Goal: Information Seeking & Learning: Learn about a topic

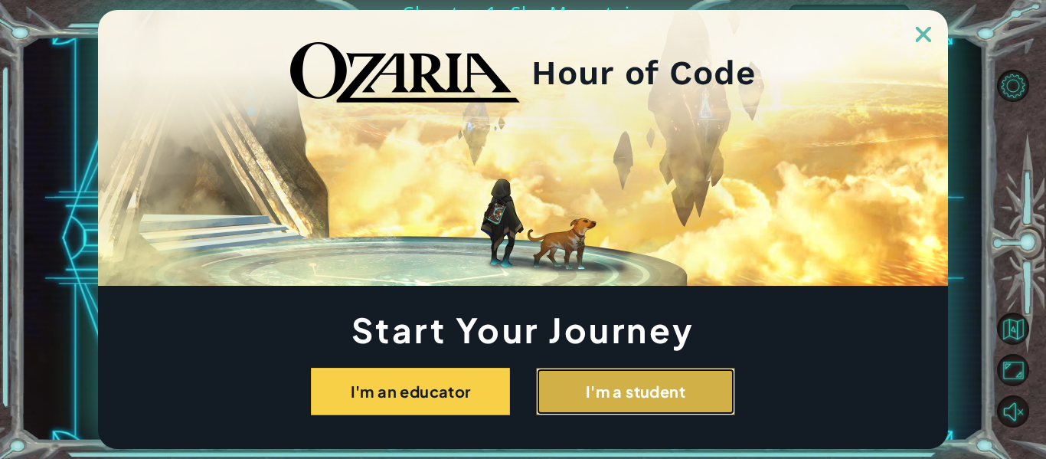
click at [571, 368] on button "I'm a student" at bounding box center [635, 391] width 199 height 47
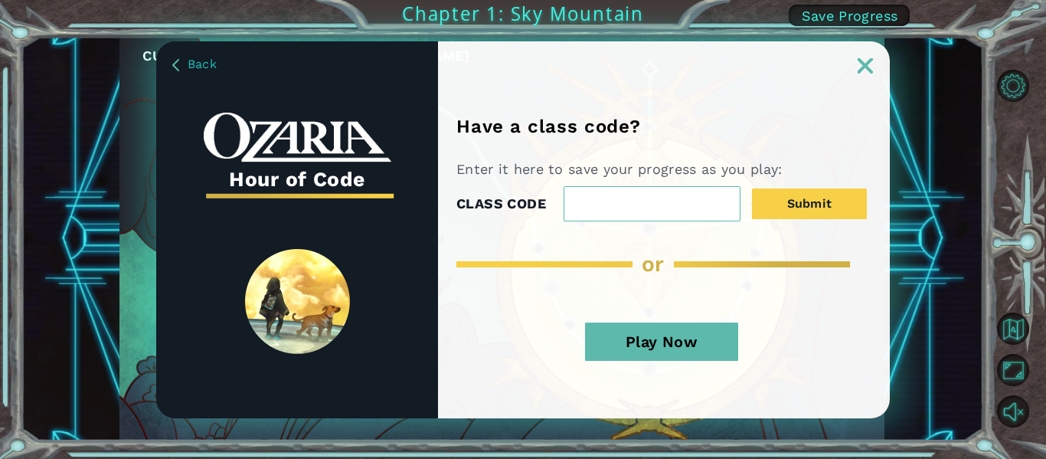
click at [715, 331] on button "Play Now" at bounding box center [661, 341] width 153 height 38
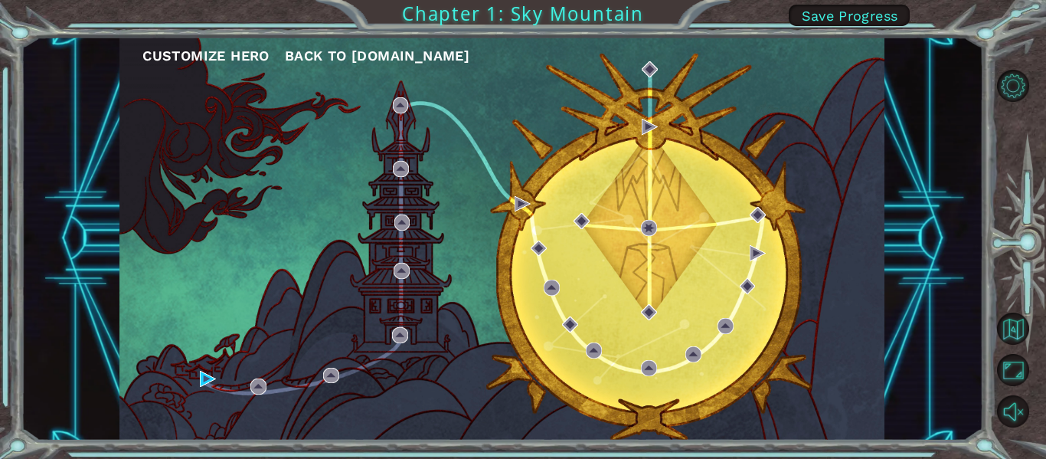
click at [222, 53] on button "Customize Hero" at bounding box center [205, 55] width 127 height 23
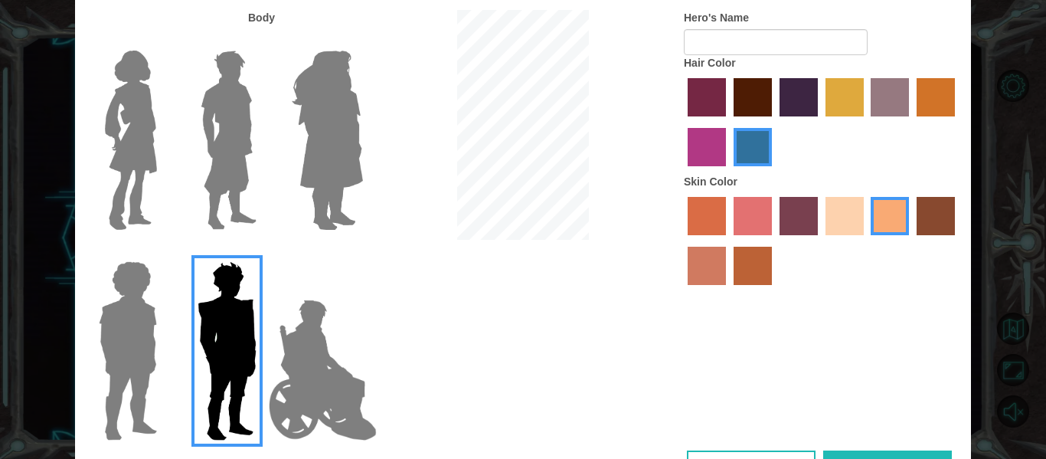
click at [992, 15] on div "Customize Your Hero Body Hero's Name Hair Color Skin Color Cancel Done" at bounding box center [523, 229] width 1046 height 459
click at [312, 377] on img at bounding box center [323, 369] width 120 height 153
click at [362, 251] on input "Hero Jamie" at bounding box center [362, 251] width 0 height 0
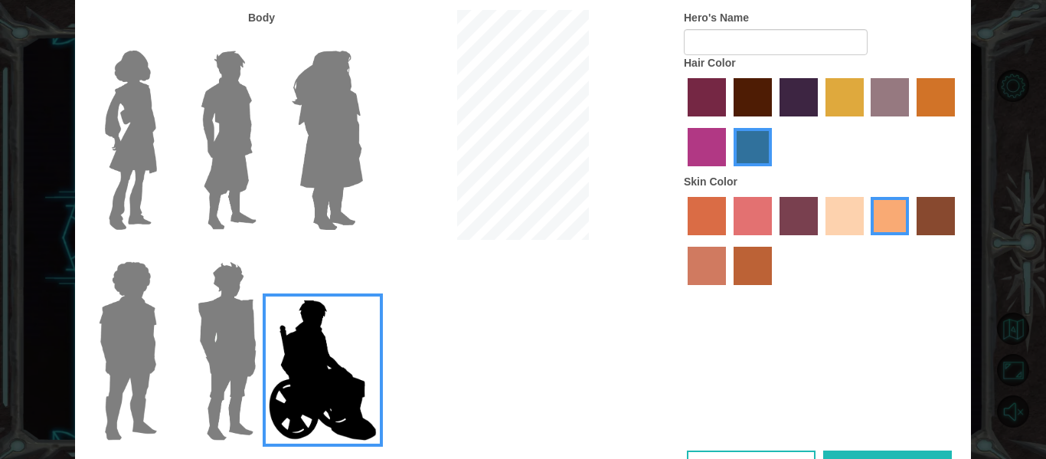
click at [249, 361] on img at bounding box center [226, 350] width 71 height 191
click at [263, 251] on input "Hero Garnet" at bounding box center [263, 251] width 0 height 0
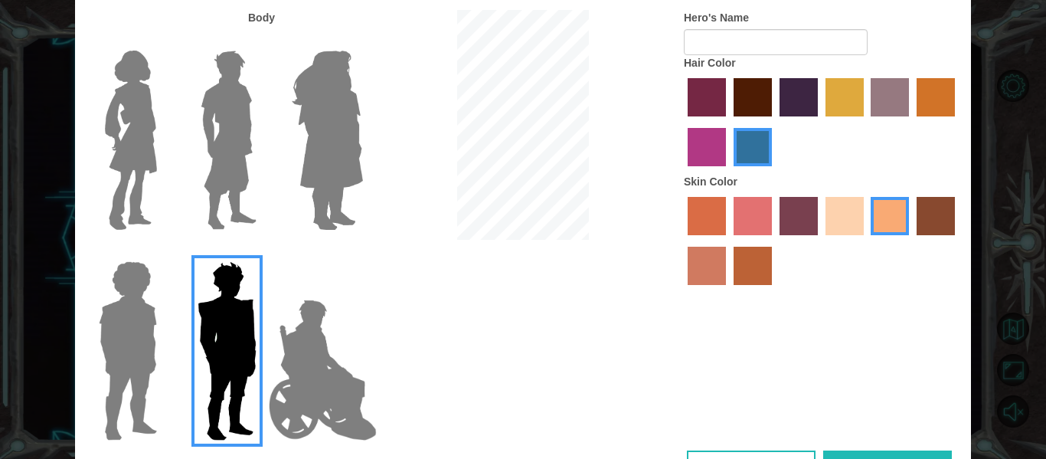
click at [162, 352] on img at bounding box center [128, 350] width 70 height 191
click at [163, 251] on input "Hero Steven" at bounding box center [163, 251] width 0 height 0
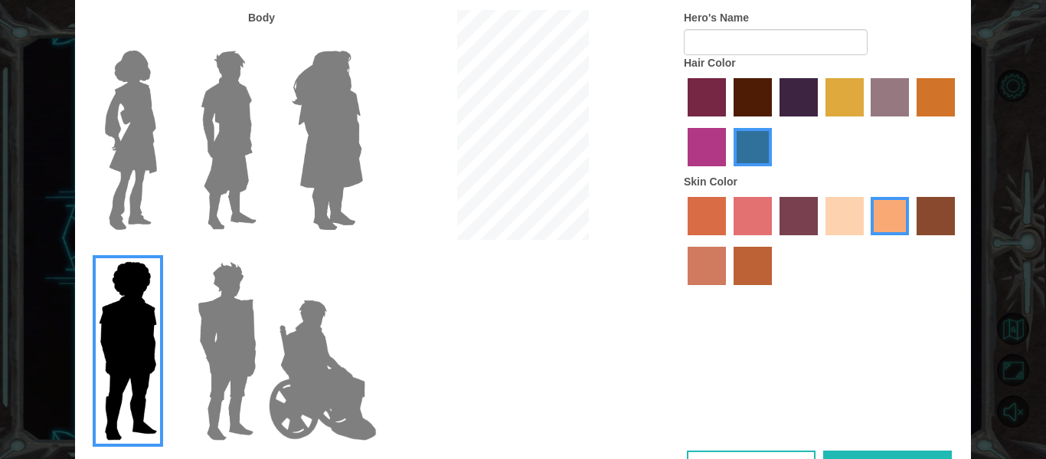
click at [212, 342] on img at bounding box center [226, 350] width 71 height 191
click at [263, 251] on input "Hero Garnet" at bounding box center [263, 251] width 0 height 0
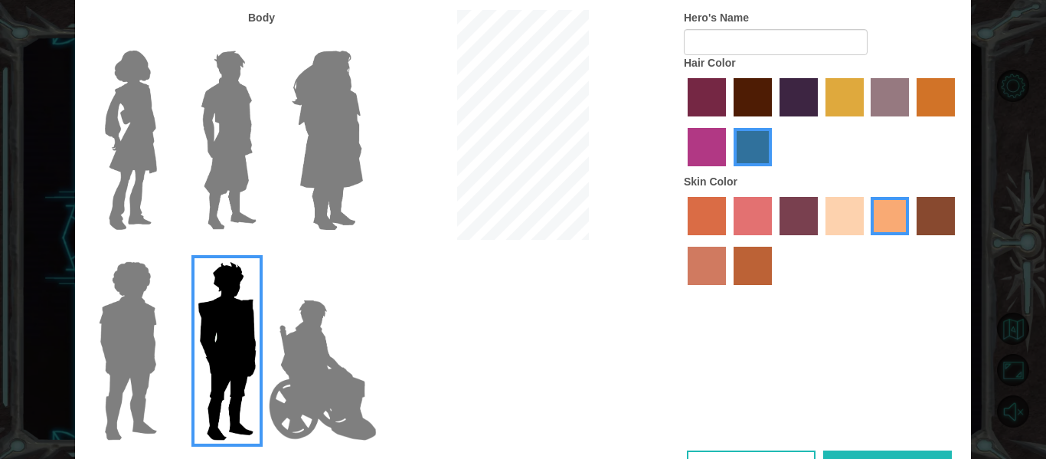
click at [241, 165] on img at bounding box center [229, 139] width 68 height 191
click at [263, 41] on input "Hero Lars" at bounding box center [263, 41] width 0 height 0
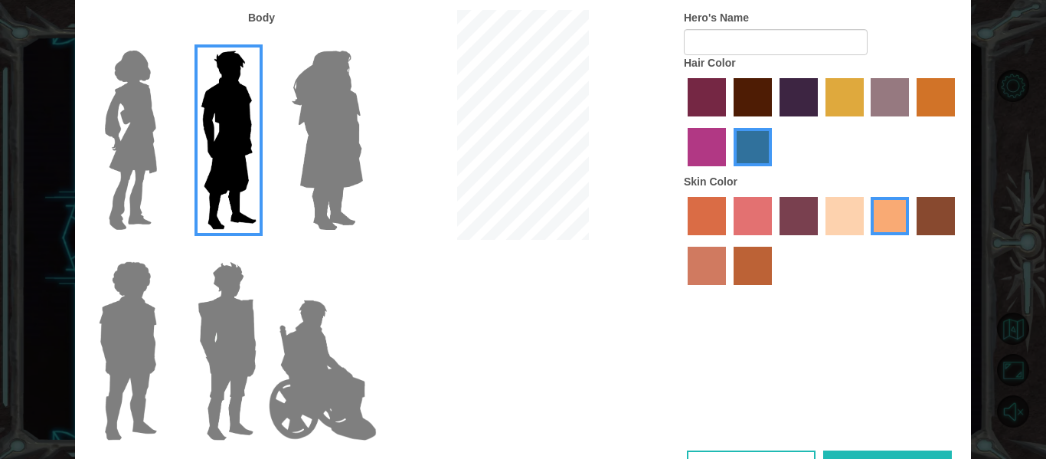
click at [829, 102] on label "tulip tree hair color" at bounding box center [845, 97] width 38 height 38
click at [820, 122] on input "tulip tree hair color" at bounding box center [820, 122] width 0 height 0
click at [784, 456] on button "Cancel" at bounding box center [751, 467] width 129 height 34
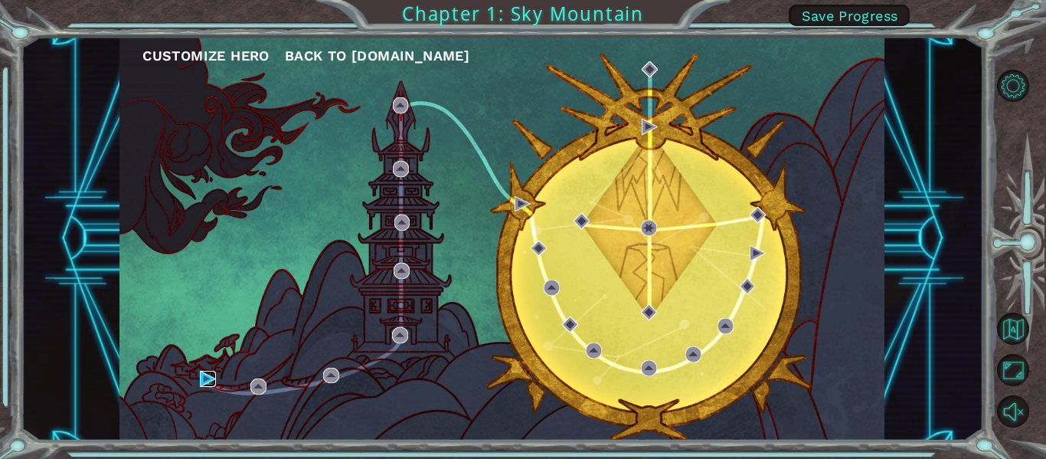
click at [202, 373] on img at bounding box center [208, 379] width 16 height 16
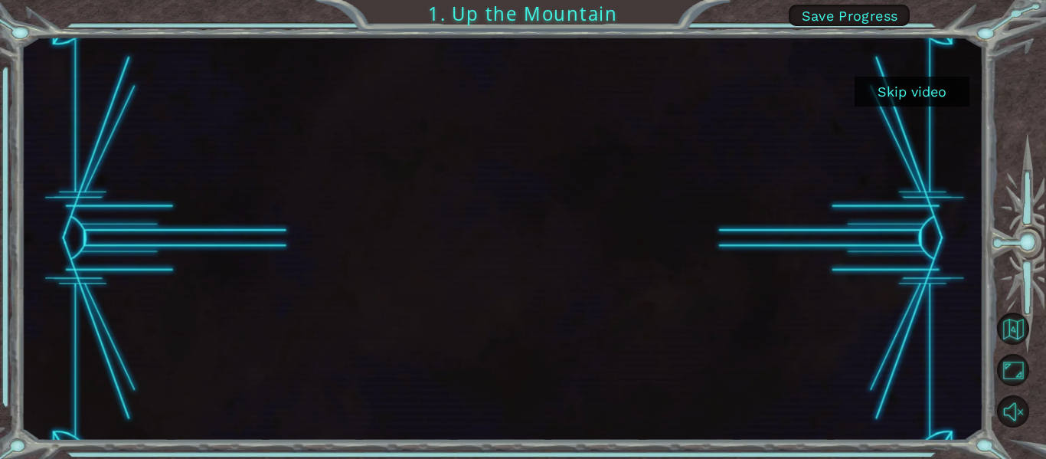
click at [878, 95] on button "Skip video" at bounding box center [912, 92] width 115 height 30
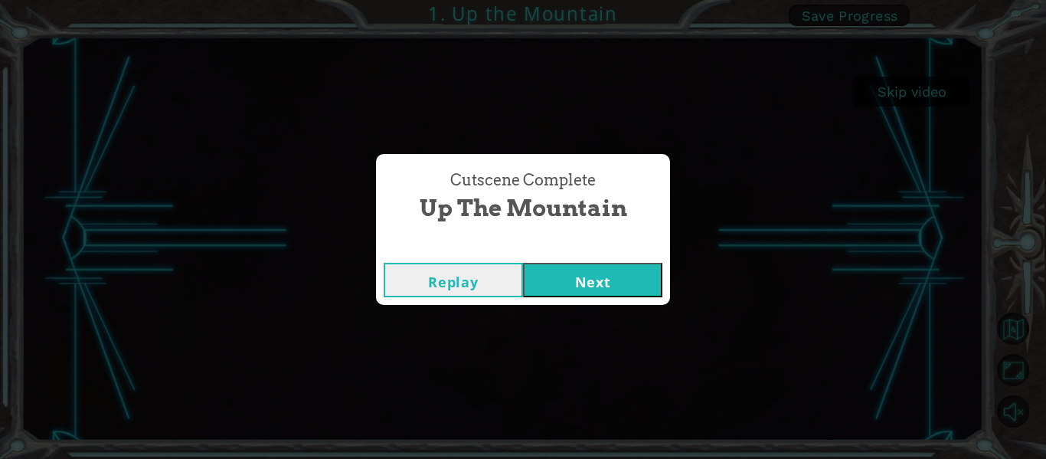
click at [571, 282] on button "Next" at bounding box center [592, 280] width 139 height 34
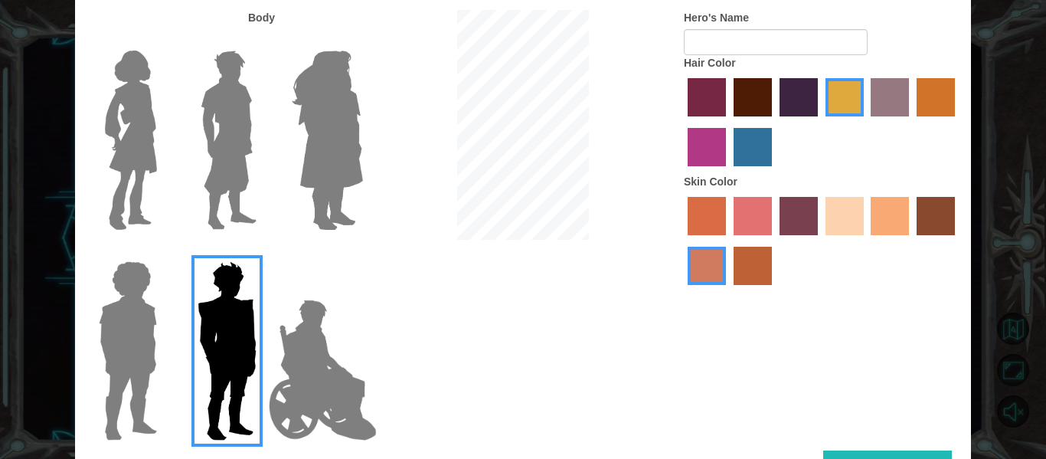
click at [845, 213] on label "sandy beach skin color" at bounding box center [845, 216] width 38 height 38
click at [820, 240] on input "sandy beach skin color" at bounding box center [820, 240] width 0 height 0
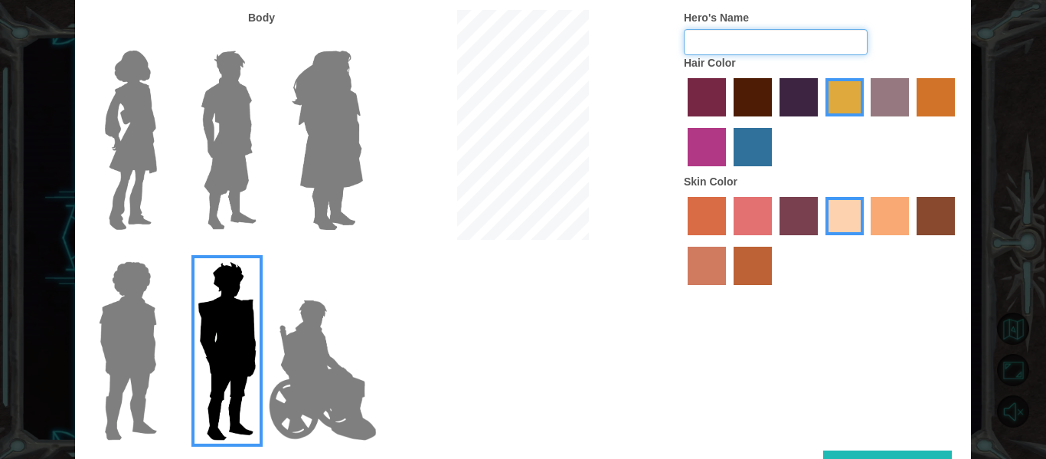
click at [753, 41] on input "Hero's Name" at bounding box center [776, 42] width 184 height 26
type input "[PERSON_NAME]"
click at [218, 119] on img at bounding box center [229, 139] width 68 height 191
click at [263, 41] on input "Hero Lars" at bounding box center [263, 41] width 0 height 0
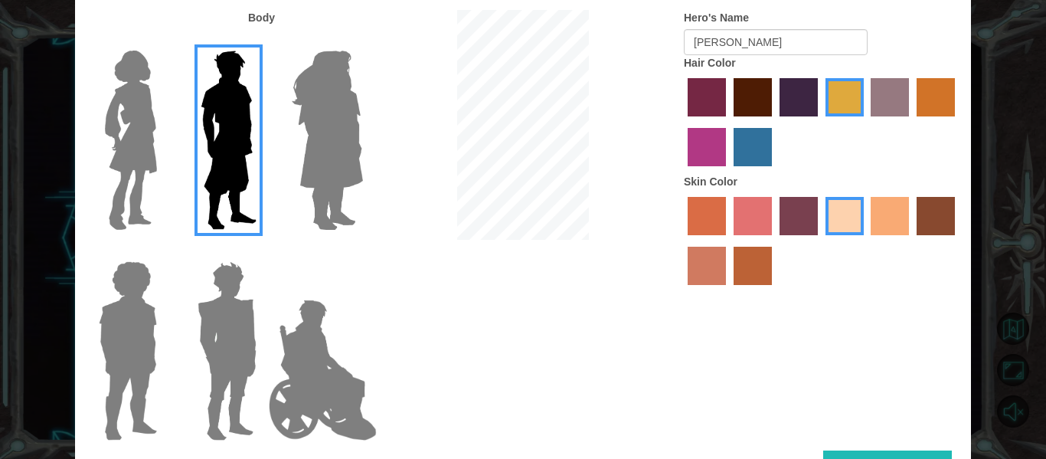
click at [892, 456] on button "Done" at bounding box center [887, 467] width 129 height 34
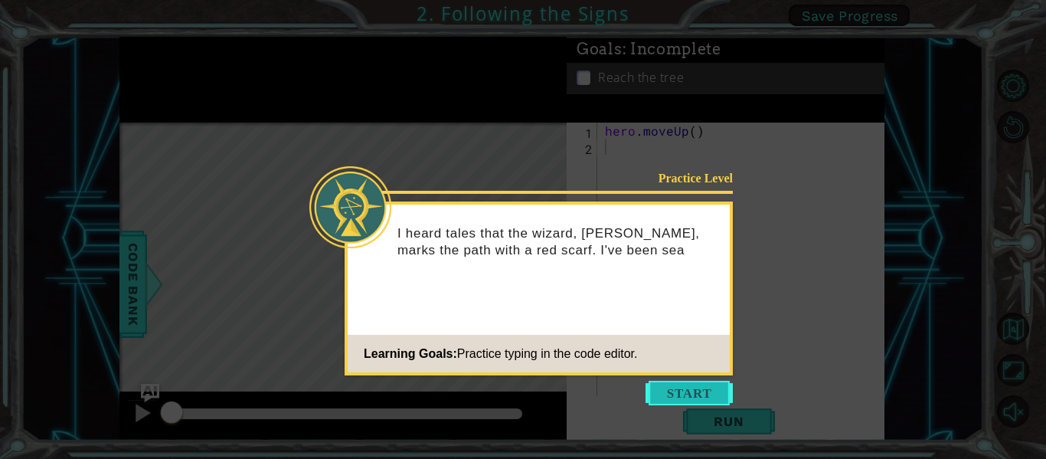
click at [704, 389] on button "Start" at bounding box center [689, 393] width 87 height 25
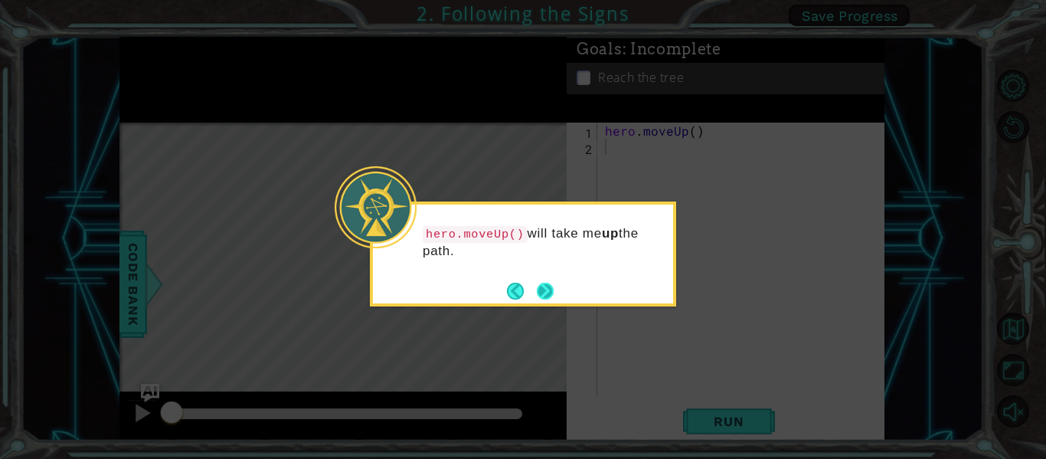
click at [541, 296] on button "Next" at bounding box center [545, 290] width 21 height 21
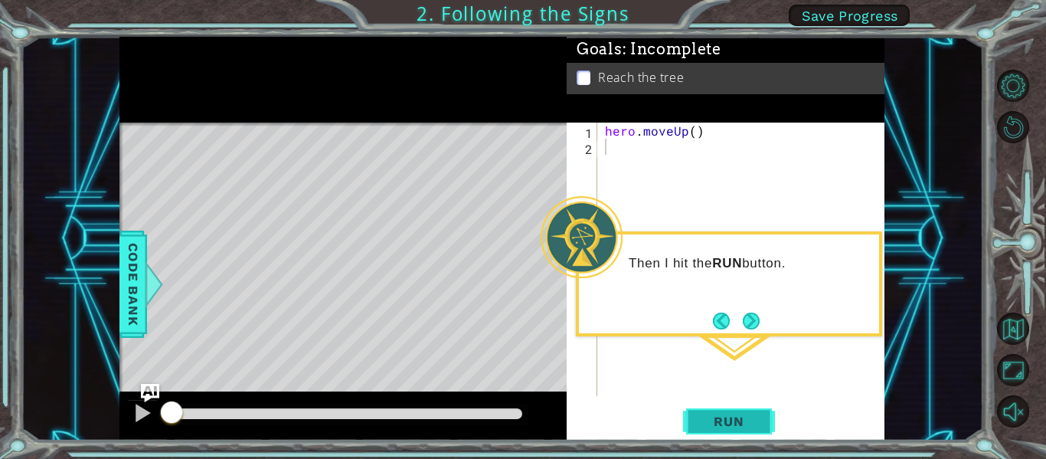
click at [701, 417] on span "Run" at bounding box center [728, 421] width 61 height 15
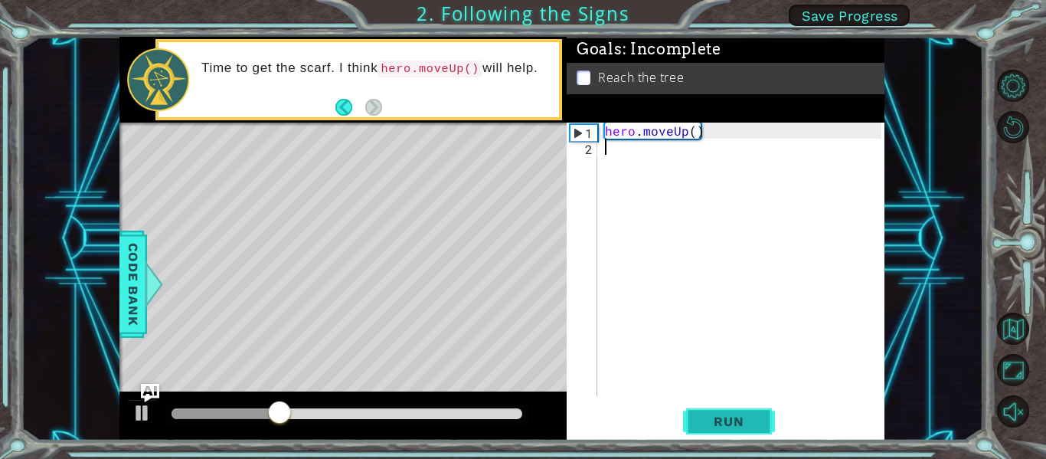
click at [718, 427] on span "Run" at bounding box center [728, 421] width 61 height 15
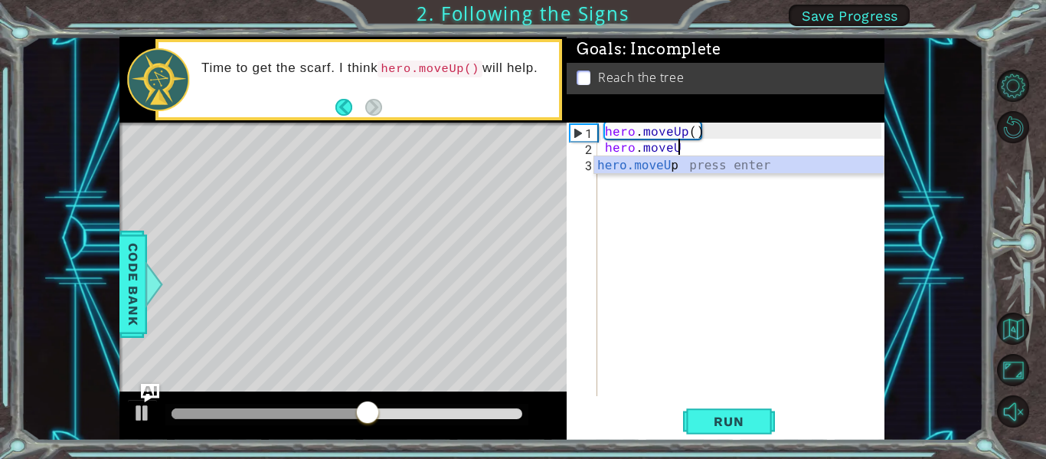
type textarea "hero.moveUp"
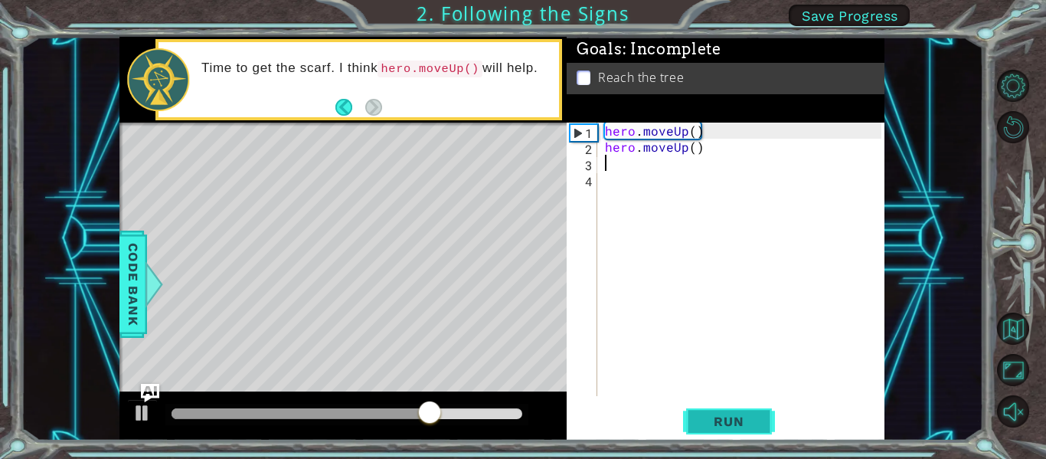
click at [724, 414] on span "Run" at bounding box center [728, 421] width 61 height 15
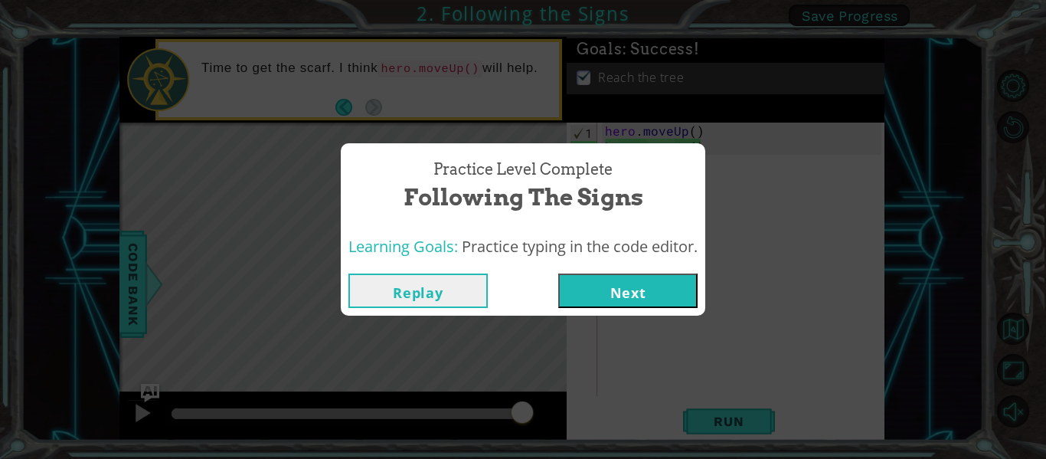
click at [617, 285] on button "Next" at bounding box center [627, 290] width 139 height 34
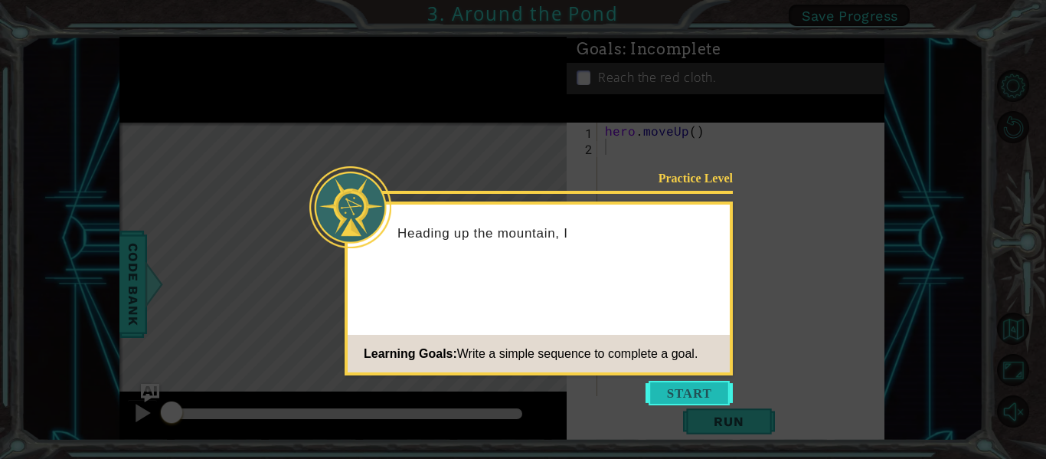
click at [666, 388] on button "Start" at bounding box center [689, 393] width 87 height 25
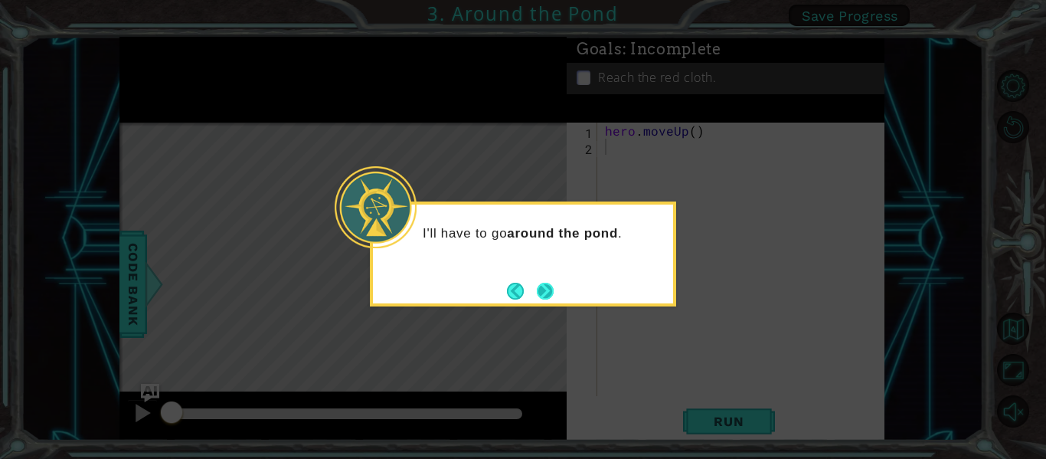
click at [550, 283] on button "Next" at bounding box center [545, 291] width 18 height 18
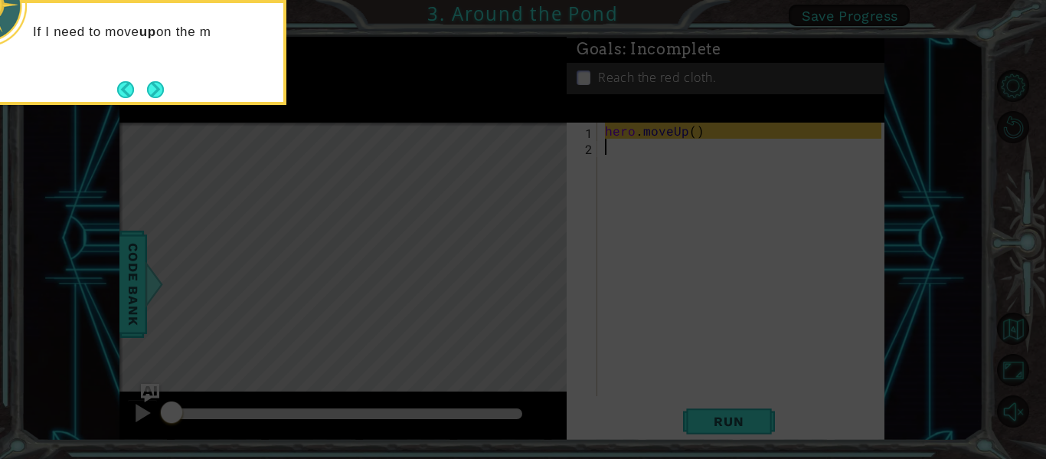
click at [175, 93] on div "If I need to move up on the m" at bounding box center [133, 52] width 306 height 105
click at [157, 88] on button "Next" at bounding box center [156, 89] width 18 height 18
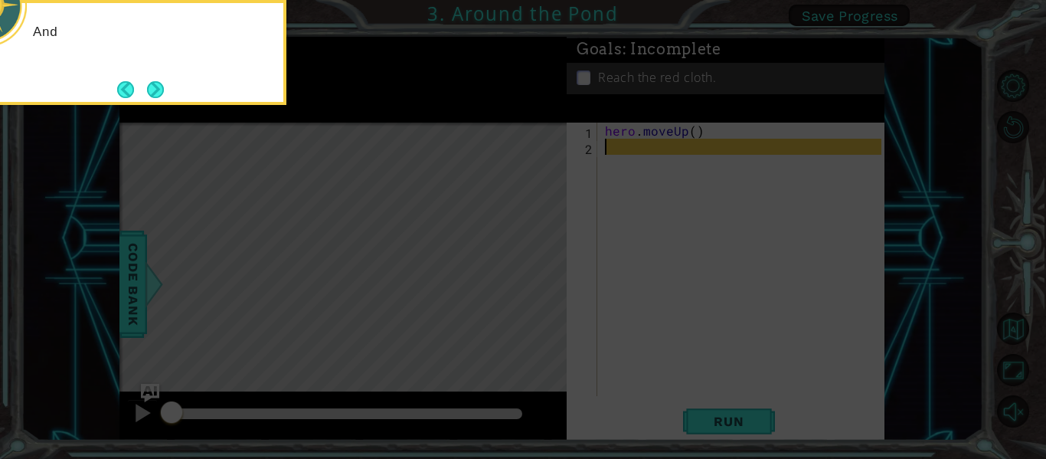
click at [157, 88] on button "Next" at bounding box center [155, 90] width 26 height 26
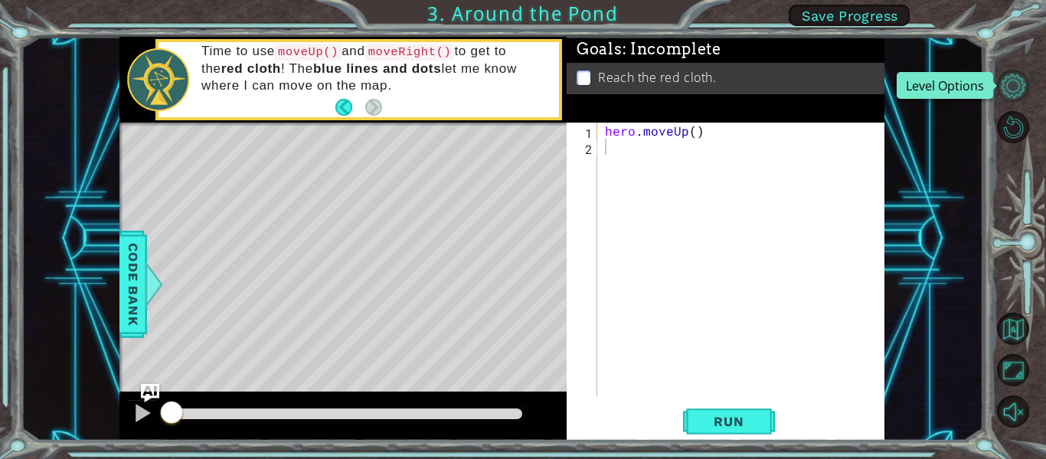
click at [1005, 73] on button "Level Options" at bounding box center [1013, 86] width 32 height 32
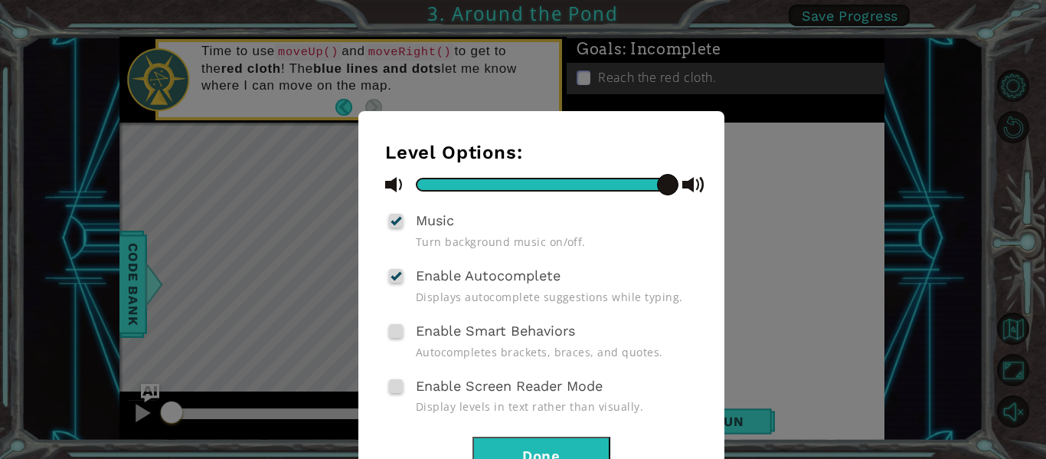
scroll to position [59, 0]
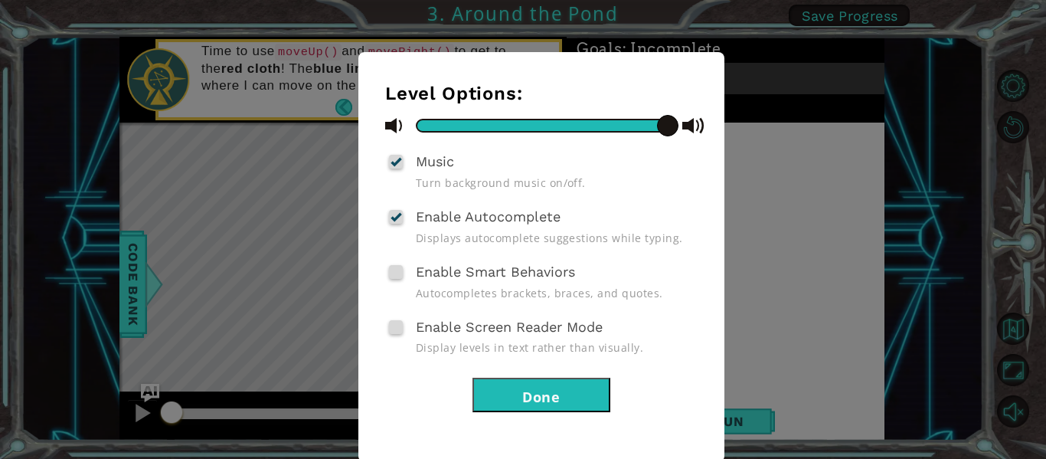
click at [564, 398] on button "Done" at bounding box center [542, 395] width 138 height 34
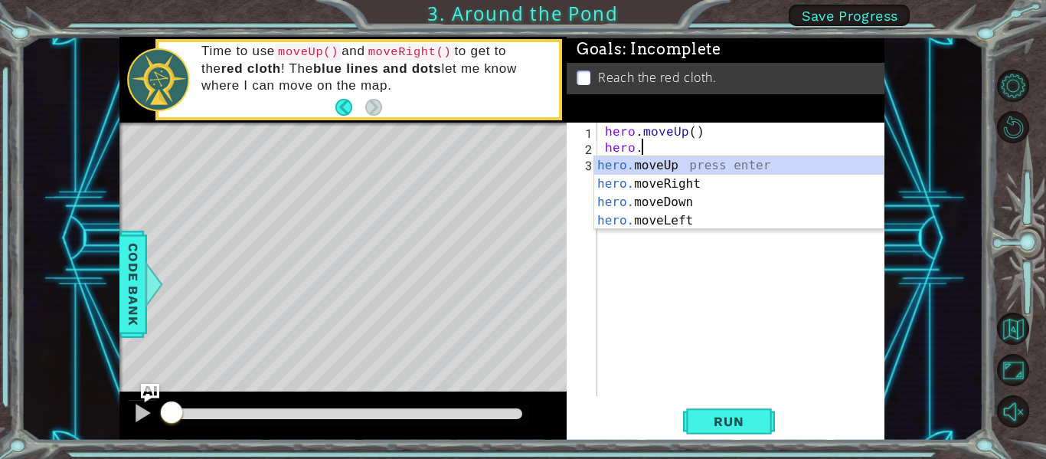
scroll to position [0, 2]
type textarea "[DOMAIN_NAME]"
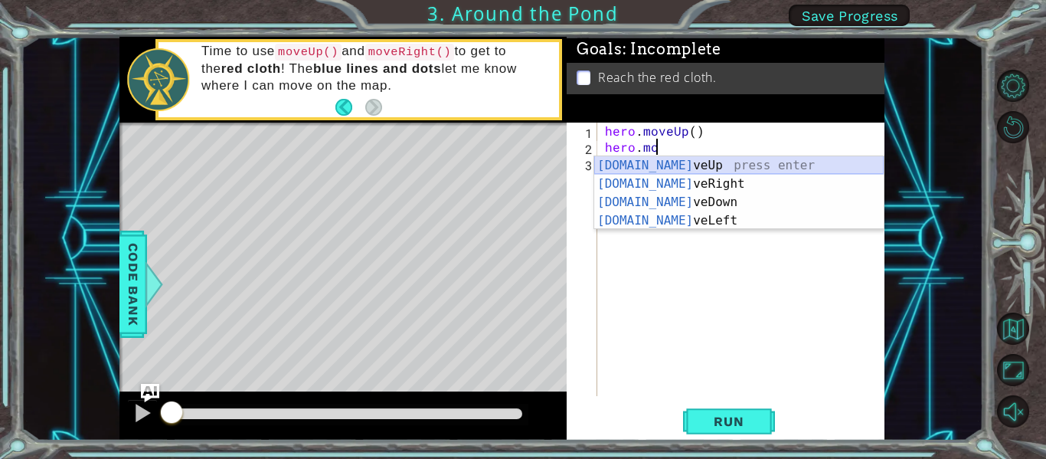
click at [690, 172] on div "[DOMAIN_NAME] veUp press enter [DOMAIN_NAME] veRight press enter [DOMAIN_NAME] …" at bounding box center [738, 211] width 289 height 110
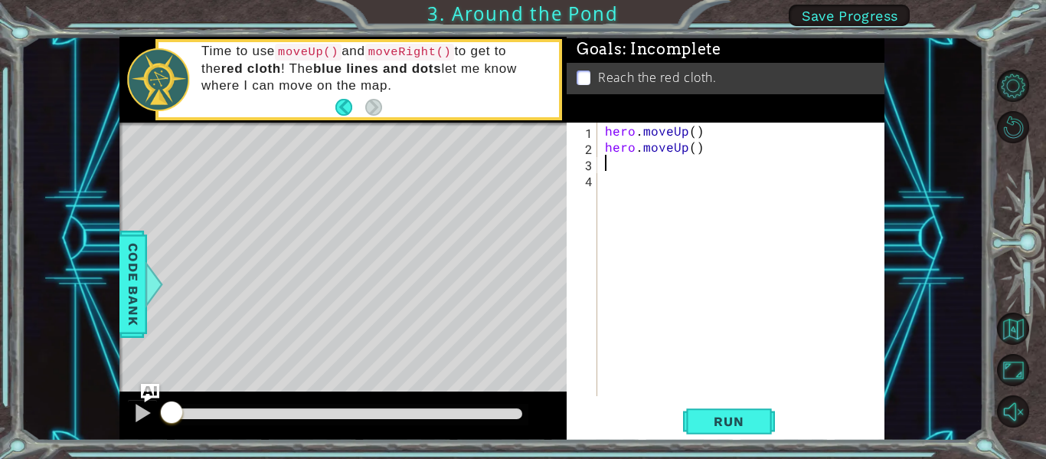
type textarea "h"
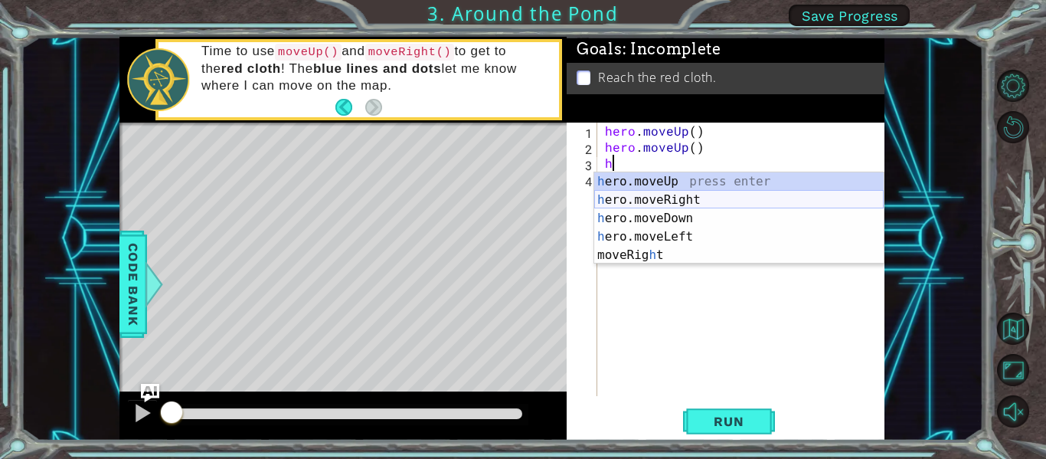
click at [698, 198] on div "h ero.moveUp press enter h ero.moveRight press enter h ero.moveDown press enter…" at bounding box center [738, 236] width 289 height 129
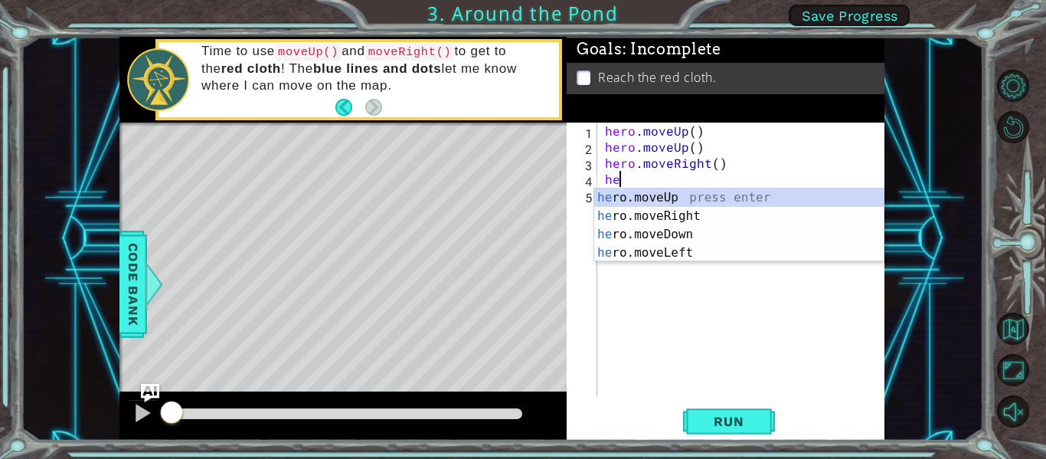
type textarea "her"
click at [673, 195] on div "her o.moveUp press enter her o.moveRight press enter her o.moveDown press enter…" at bounding box center [738, 243] width 289 height 110
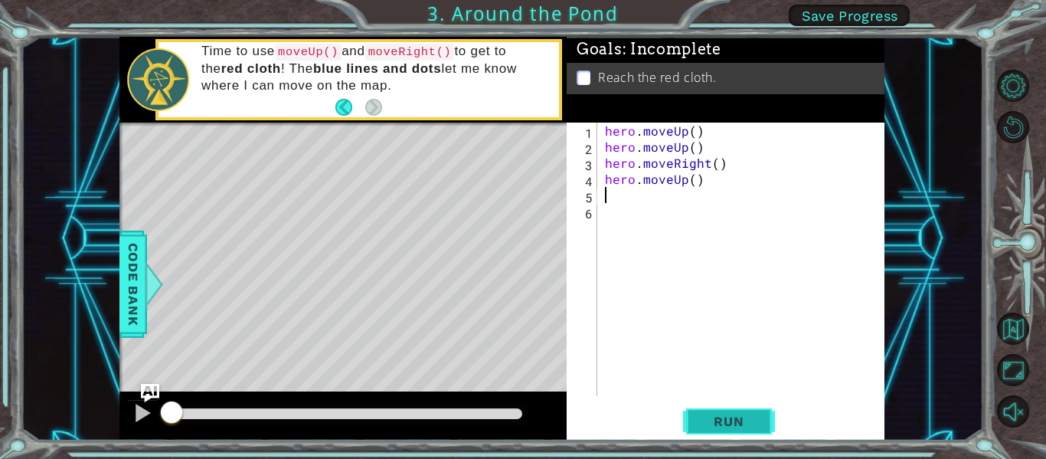
click at [710, 430] on button "Run" at bounding box center [729, 421] width 92 height 31
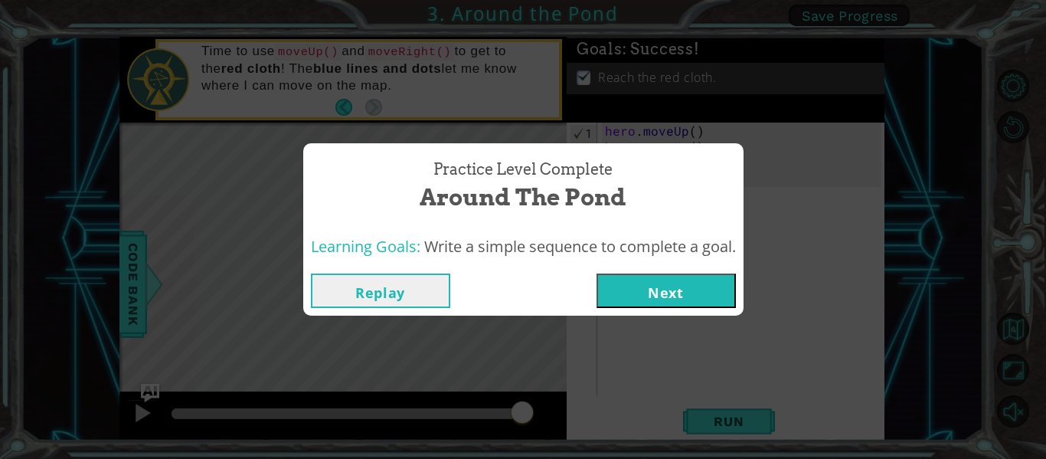
click at [384, 247] on span "Learning Goals:" at bounding box center [366, 246] width 110 height 21
click at [609, 293] on button "Next" at bounding box center [666, 290] width 139 height 34
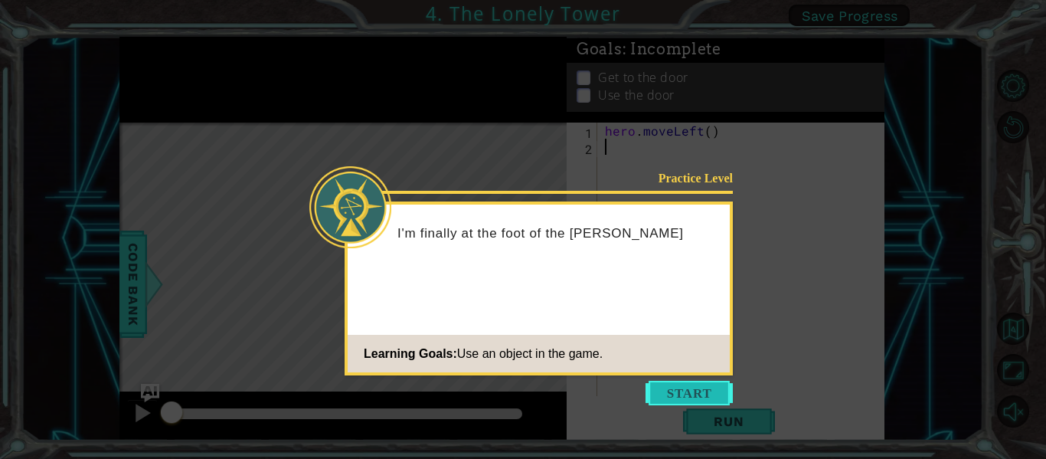
click at [674, 397] on button "Start" at bounding box center [689, 393] width 87 height 25
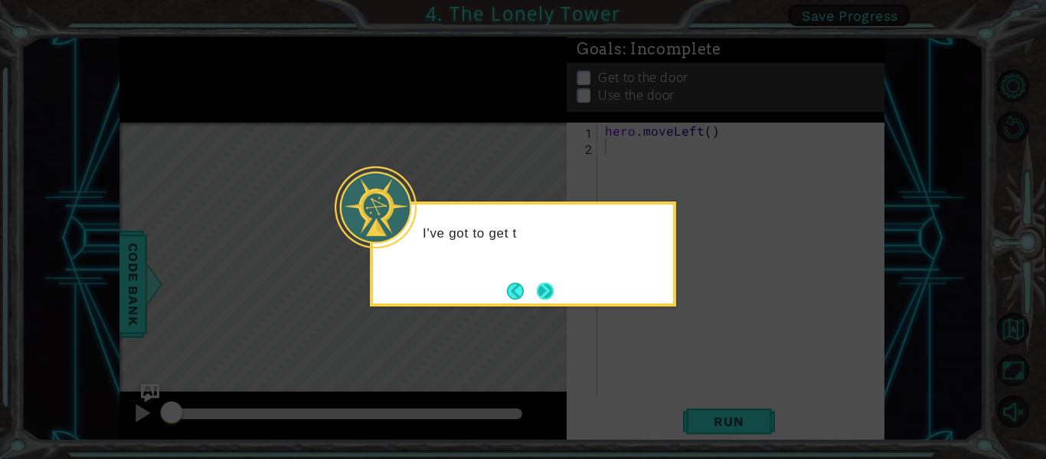
click at [554, 293] on button "Next" at bounding box center [544, 290] width 19 height 19
click at [541, 292] on button "Next" at bounding box center [546, 291] width 22 height 22
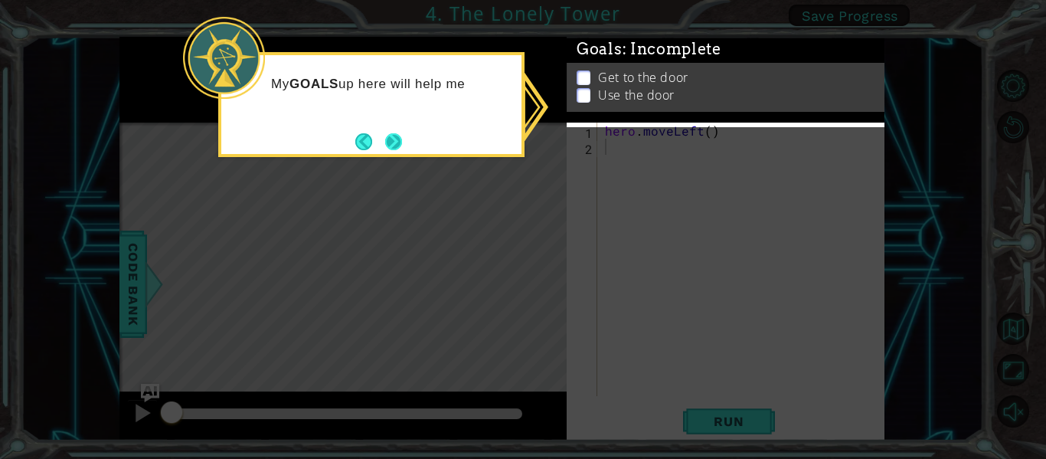
click at [400, 132] on button "Next" at bounding box center [393, 141] width 18 height 18
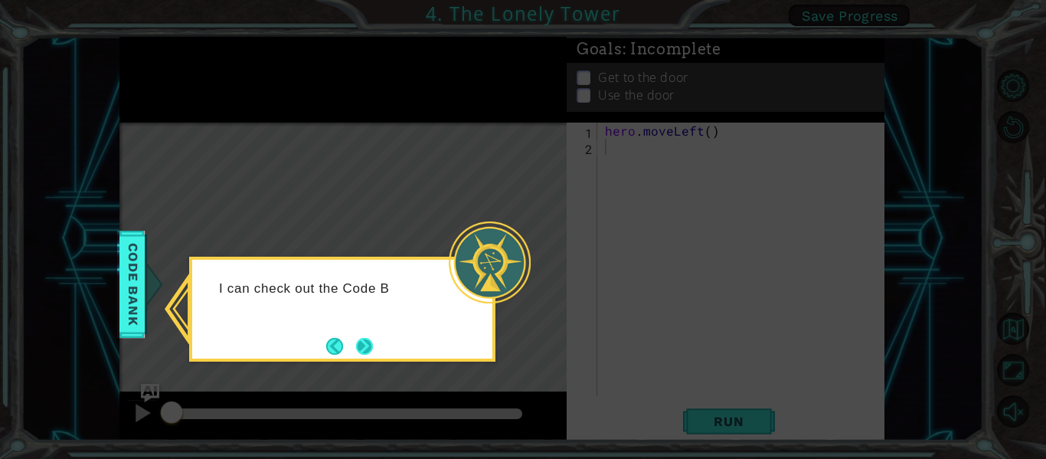
click at [361, 342] on button "Next" at bounding box center [364, 346] width 18 height 18
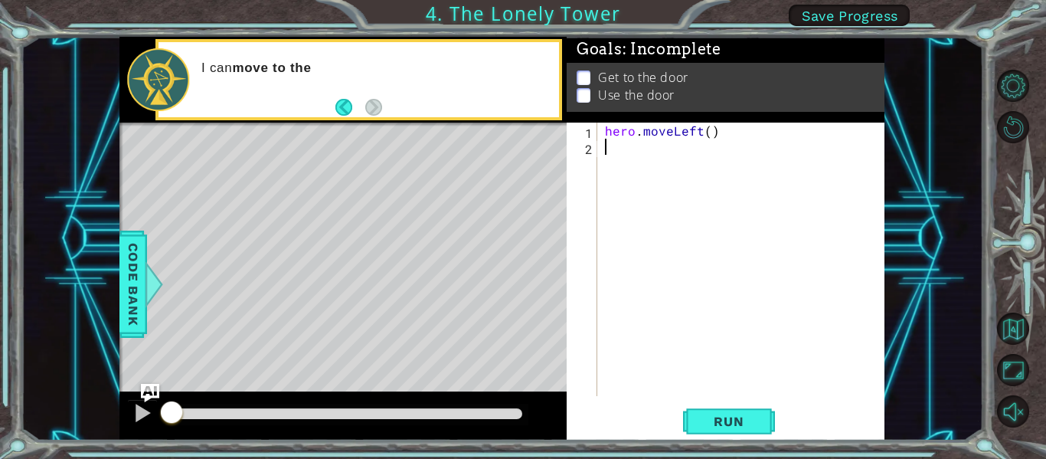
click at [841, 12] on span "Save Progress" at bounding box center [850, 16] width 96 height 16
